Goal: Information Seeking & Learning: Learn about a topic

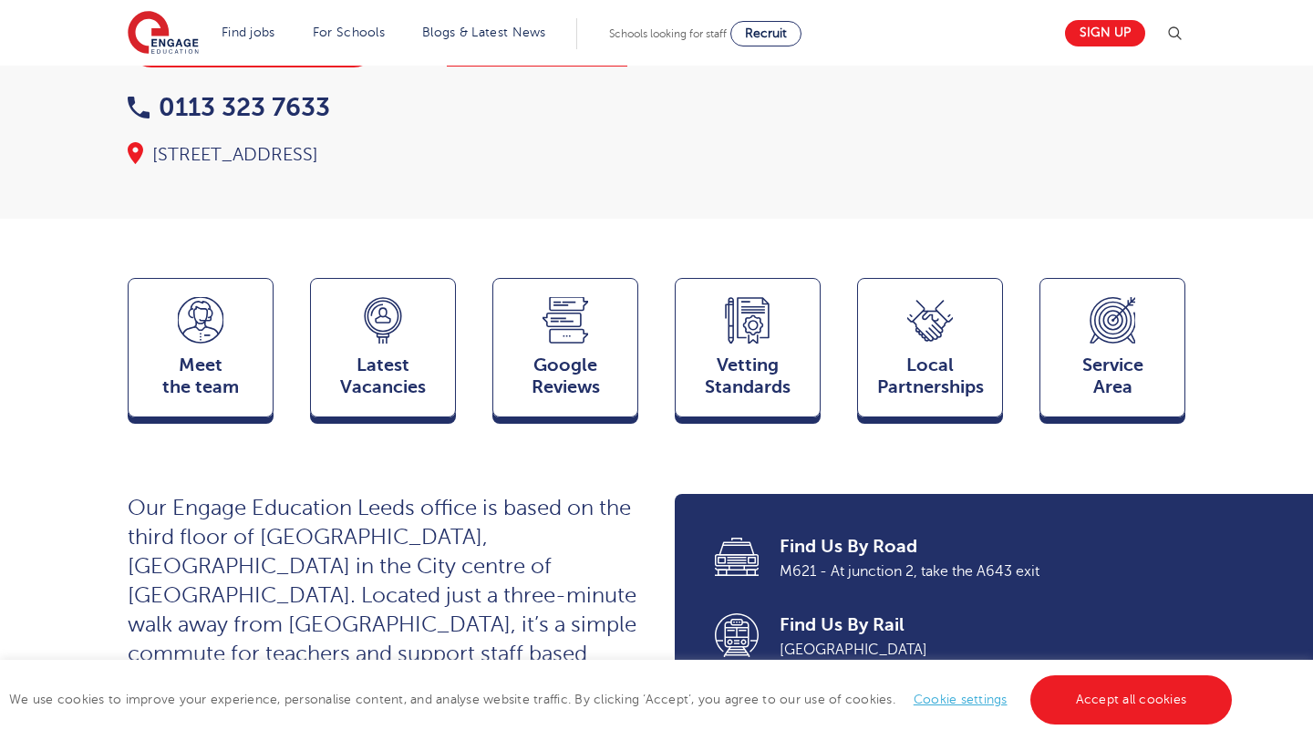
scroll to position [307, 0]
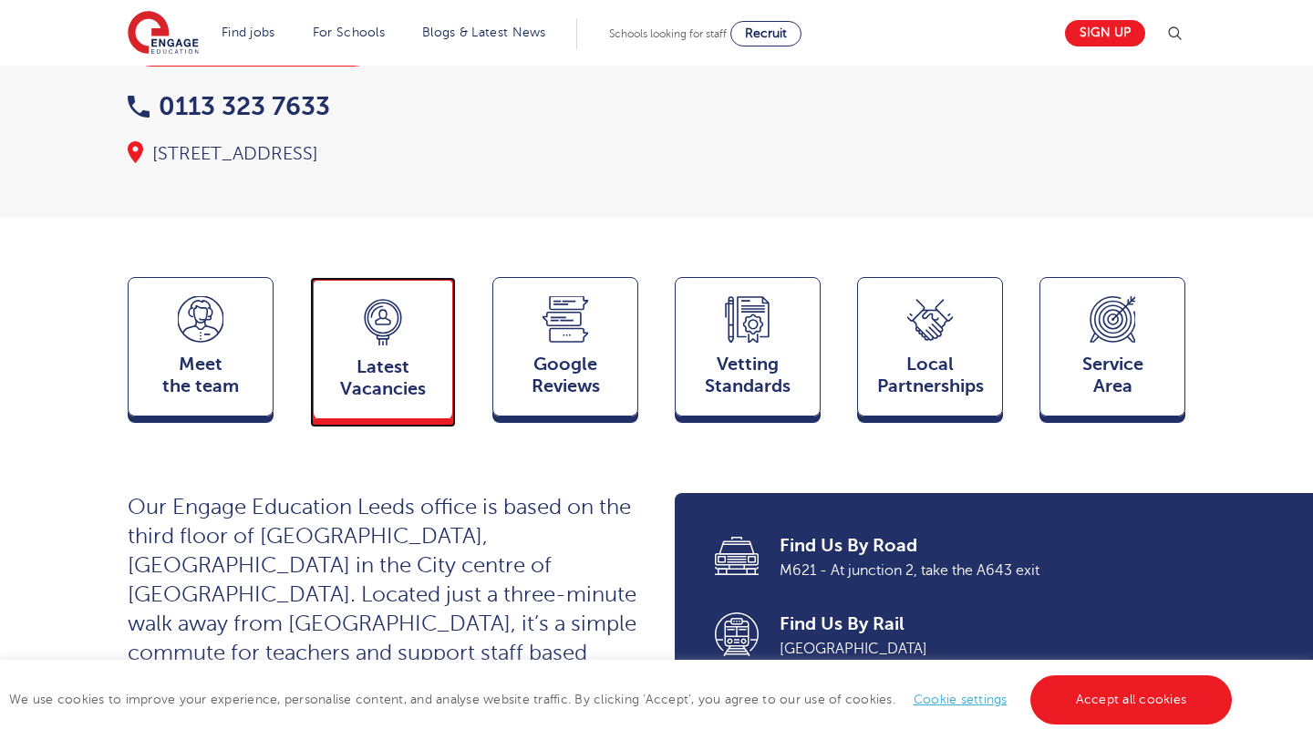
click at [352, 356] on span "Latest Vacancies" at bounding box center [383, 378] width 120 height 44
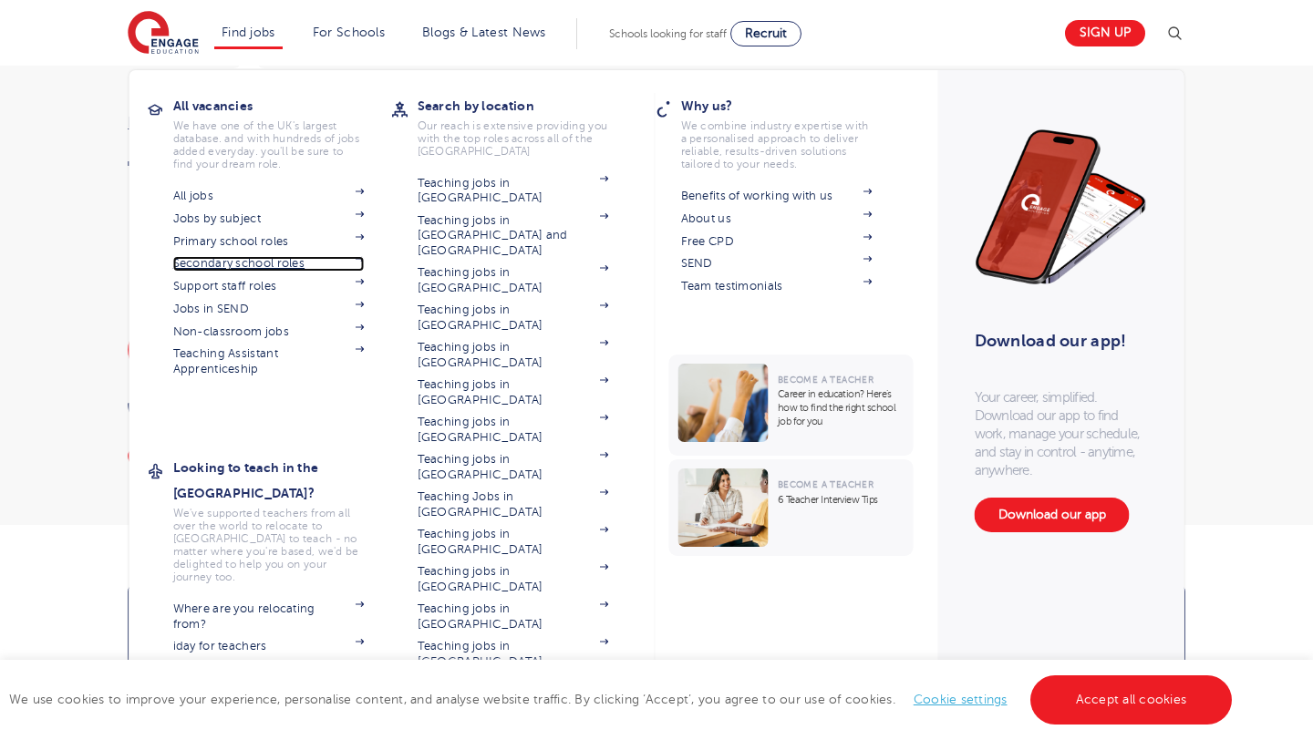
click at [257, 263] on link "Secondary school roles" at bounding box center [268, 263] width 191 height 15
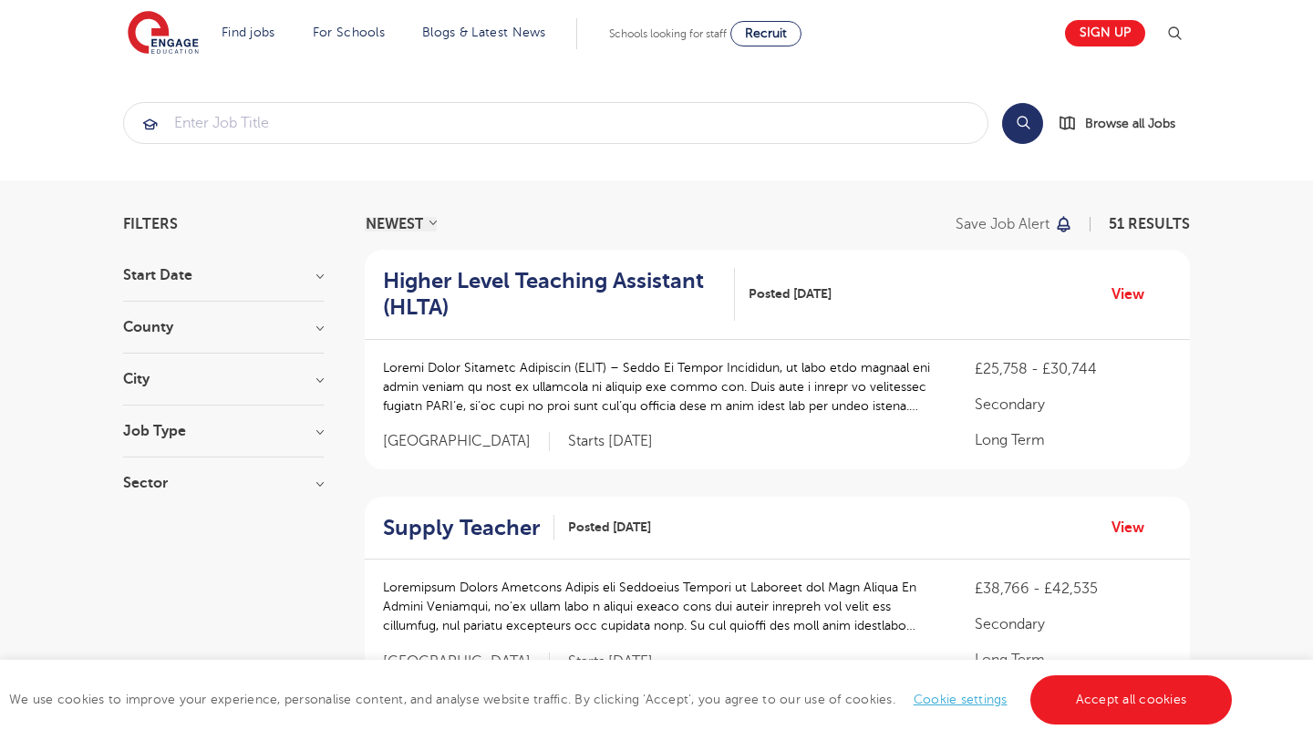
click at [304, 379] on h3 "City" at bounding box center [223, 379] width 201 height 15
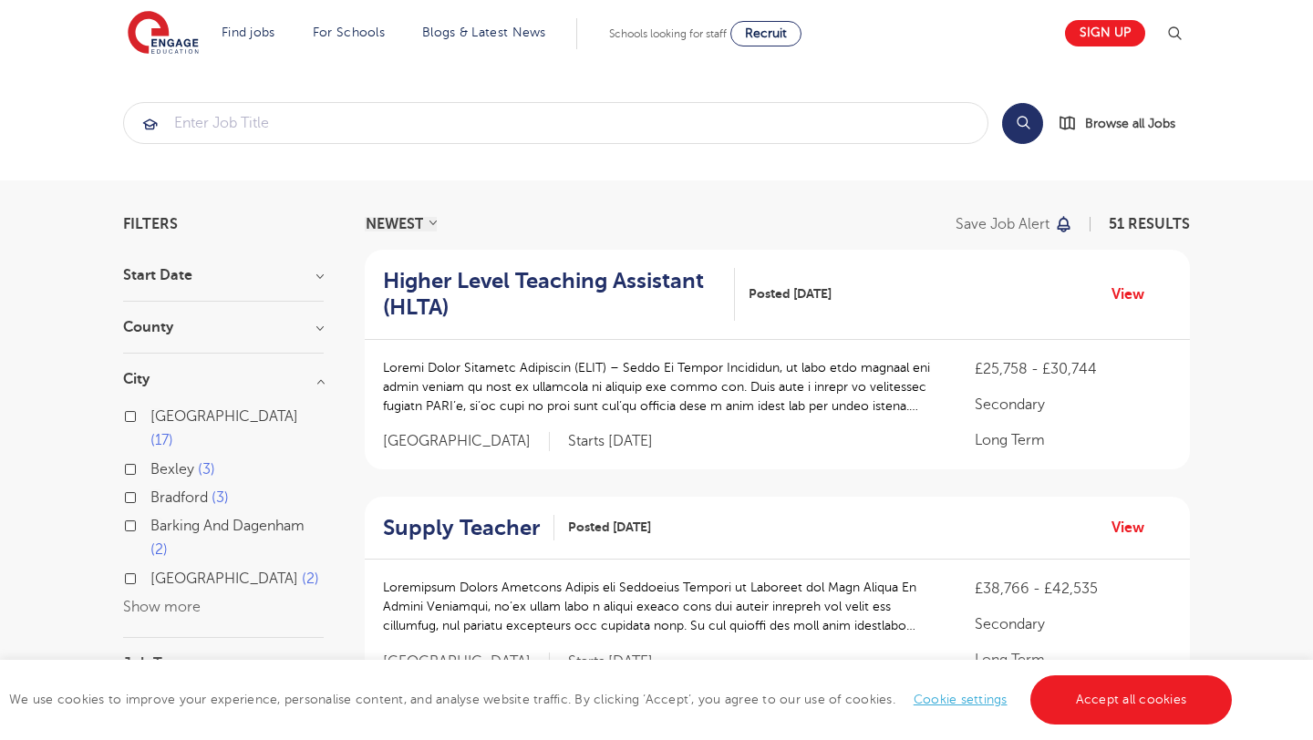
click at [150, 418] on label "Leeds 17" at bounding box center [236, 429] width 173 height 48
click at [150, 418] on input "Leeds 17" at bounding box center [156, 414] width 12 height 12
checkbox input "true"
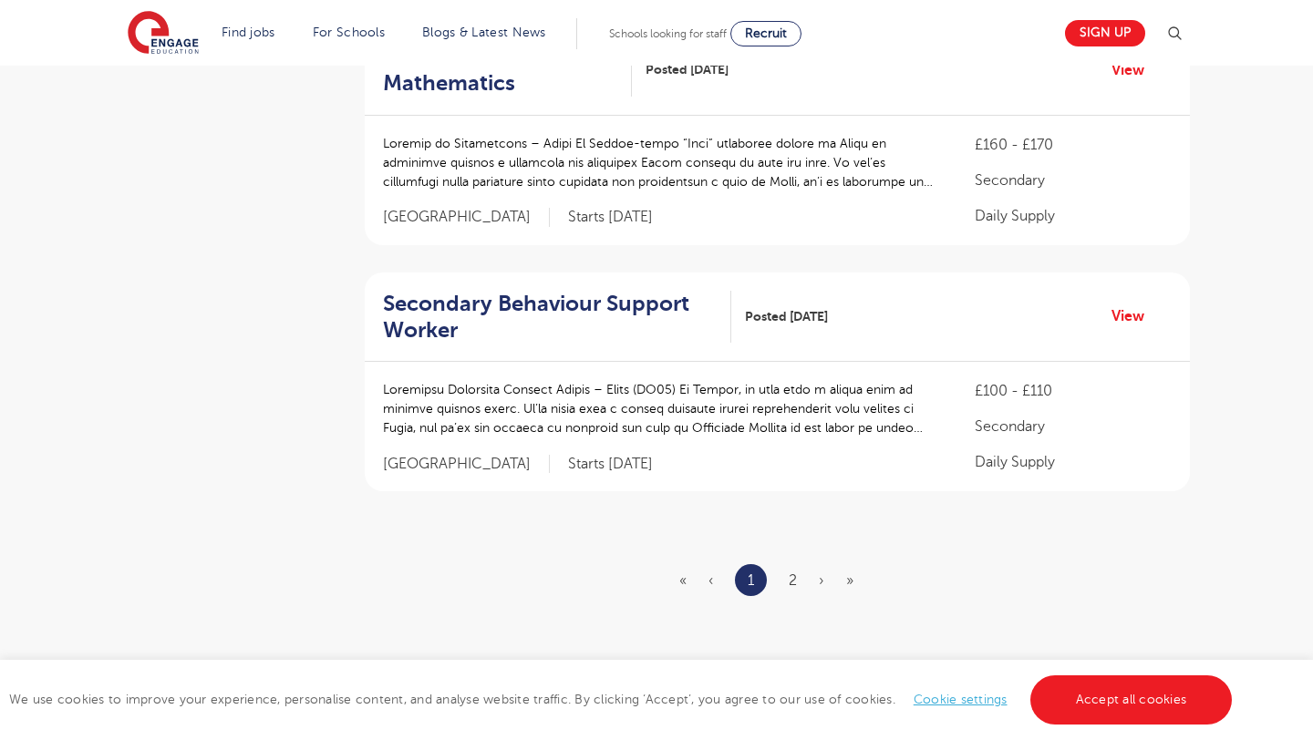
scroll to position [2147, 0]
click at [779, 562] on ul "« ‹ 1 2 › »" at bounding box center [777, 578] width 196 height 32
click at [786, 562] on ul "« ‹ 1 2 › »" at bounding box center [777, 578] width 196 height 32
click at [793, 571] on link "2" at bounding box center [793, 579] width 8 height 16
